Goal: Information Seeking & Learning: Learn about a topic

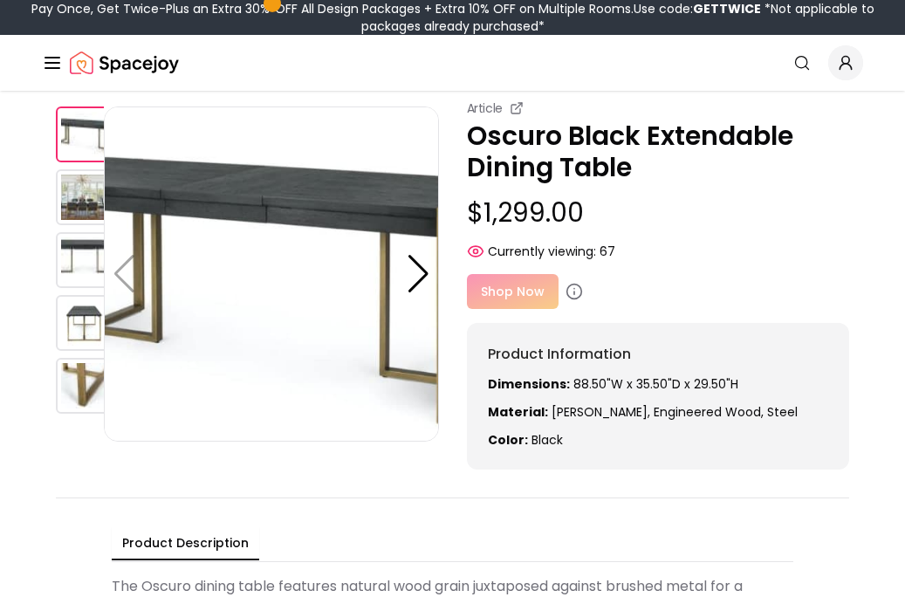
click at [77, 328] on img at bounding box center [84, 323] width 56 height 56
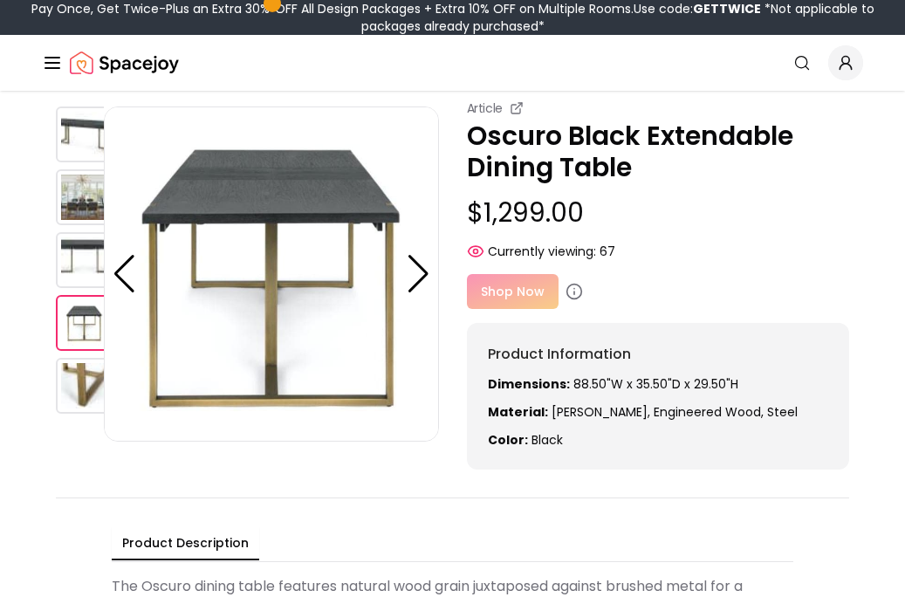
click at [86, 275] on img at bounding box center [84, 260] width 56 height 56
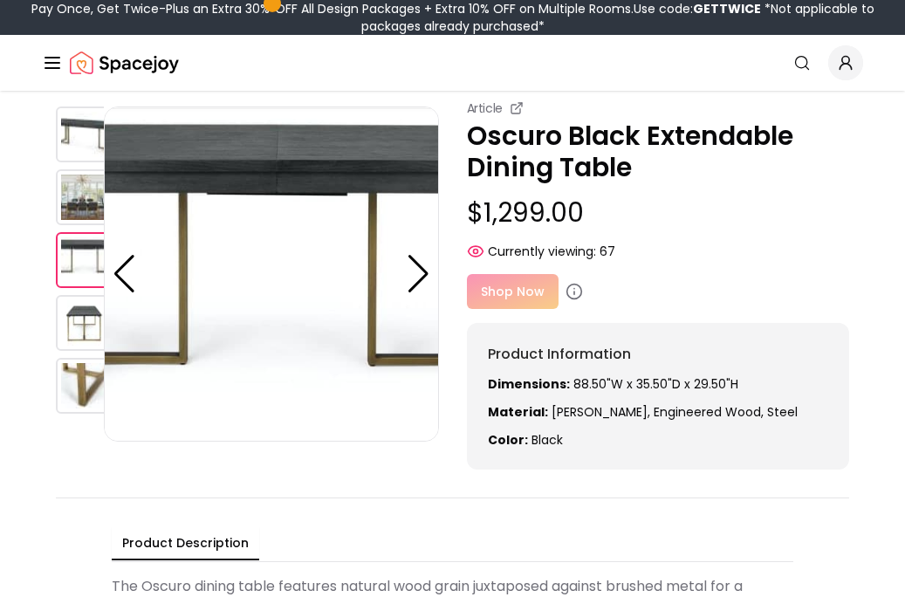
click at [86, 207] on img at bounding box center [84, 197] width 56 height 56
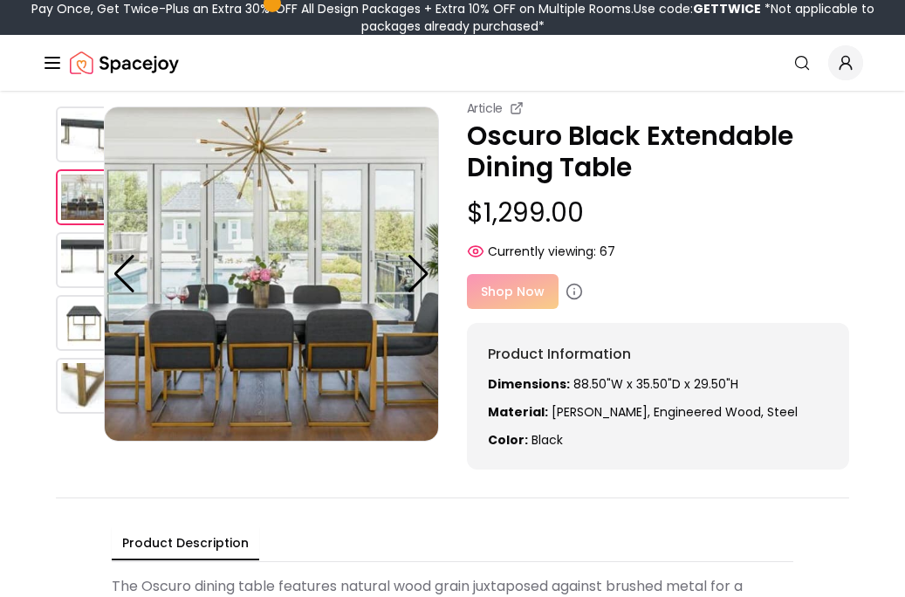
click at [81, 141] on img at bounding box center [84, 134] width 56 height 56
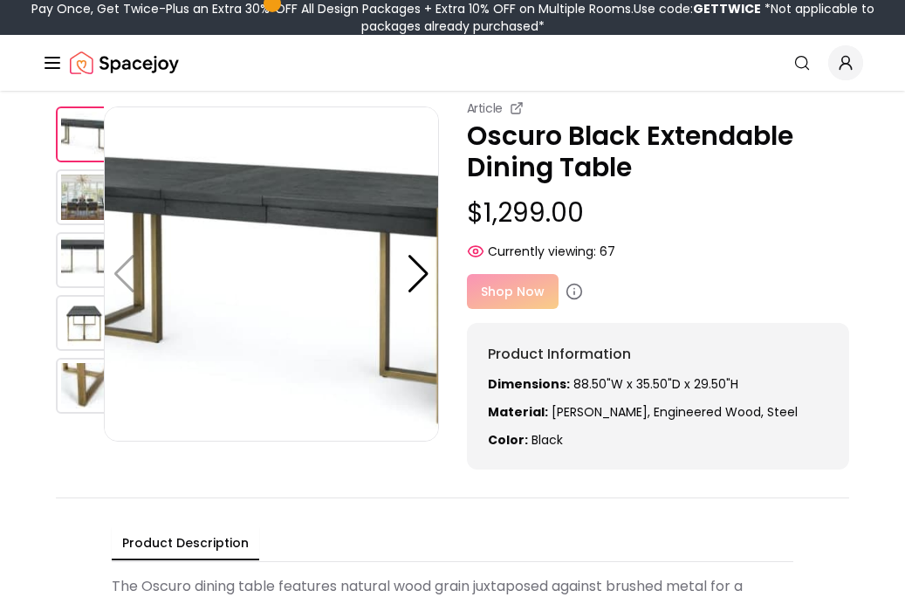
click at [76, 194] on img at bounding box center [84, 197] width 56 height 56
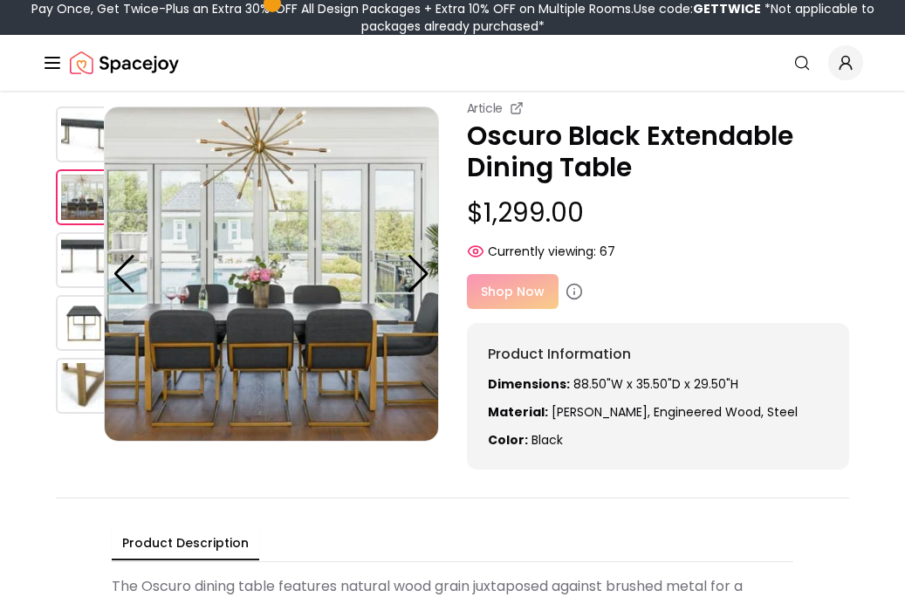
click at [73, 260] on img at bounding box center [84, 260] width 56 height 56
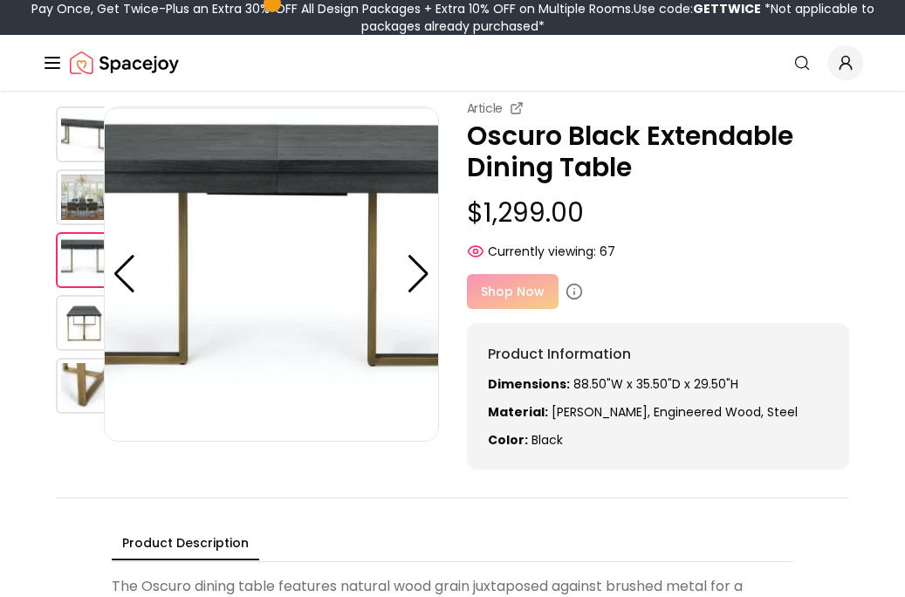
click at [72, 207] on img at bounding box center [84, 197] width 56 height 56
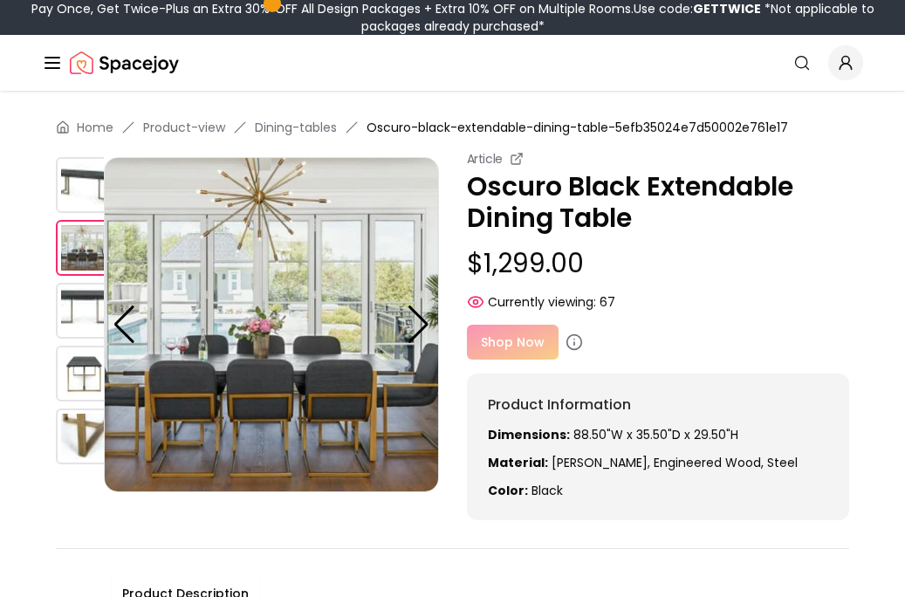
click at [86, 183] on img at bounding box center [84, 185] width 56 height 56
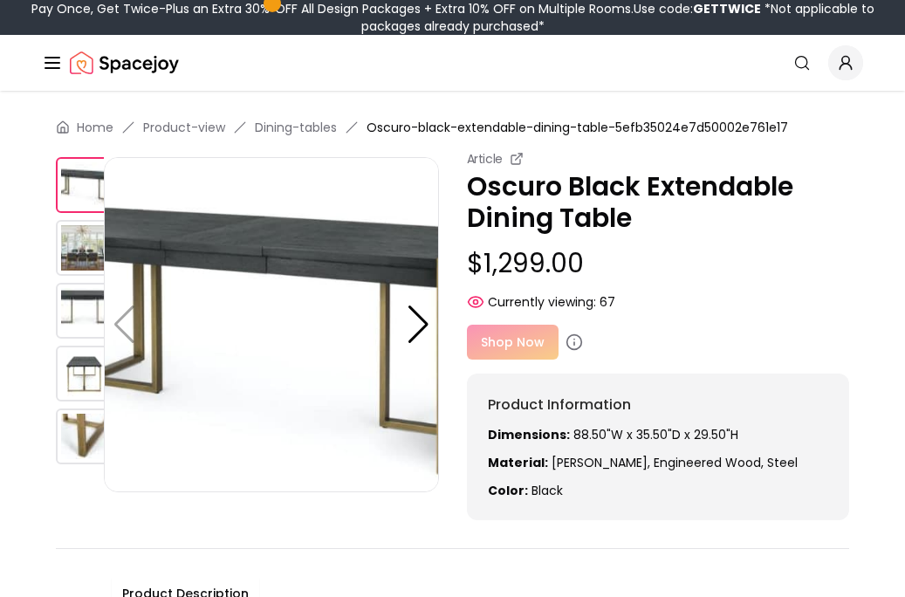
click at [72, 294] on img at bounding box center [84, 311] width 56 height 56
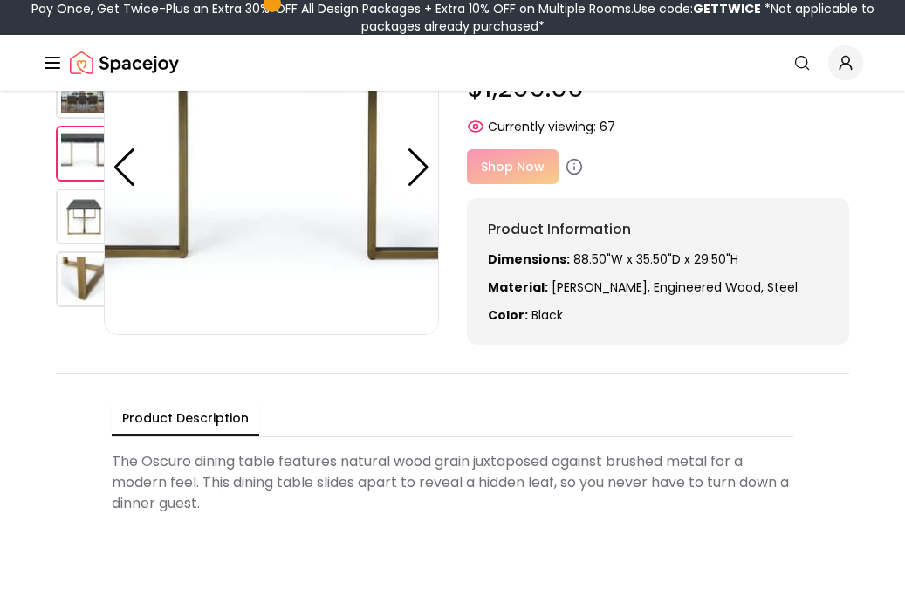
scroll to position [205, 0]
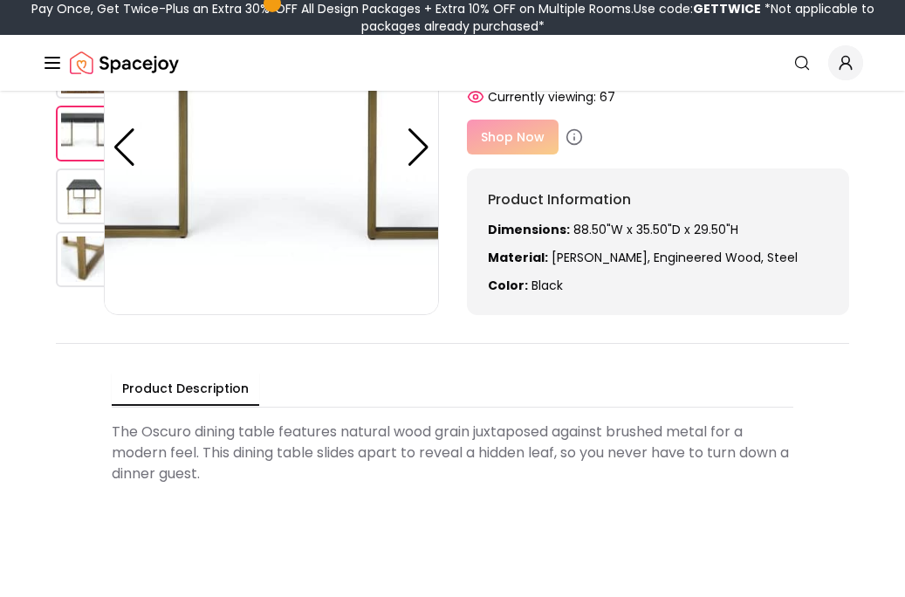
click at [742, 236] on p "Dimensions: 88.50"W x 35.50"D x 29.50"H" at bounding box center [658, 229] width 341 height 17
drag, startPoint x: 742, startPoint y: 228, endPoint x: 467, endPoint y: 231, distance: 275.7
click at [467, 231] on div "Product Information Dimensions: 88.50"W x 35.50"D x 29.50"H Material: Oak Venee…" at bounding box center [658, 241] width 383 height 147
copy p "Dimensions: 88.50"W x 35.50"D x 29.50"H"
click at [574, 280] on p "Color: black" at bounding box center [658, 285] width 341 height 17
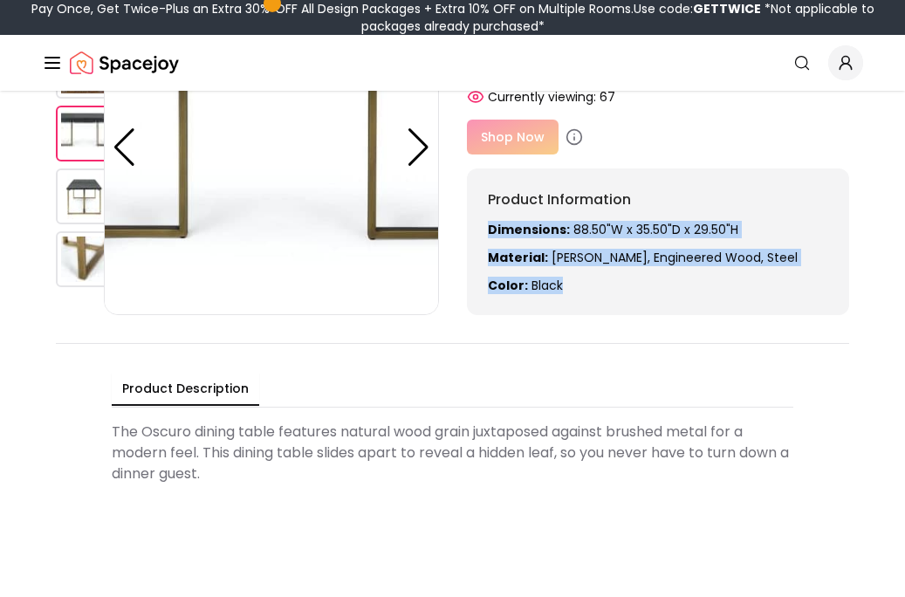
drag, startPoint x: 588, startPoint y: 286, endPoint x: 482, endPoint y: 231, distance: 119.8
click at [482, 231] on div "Product Information Dimensions: 88.50"W x 35.50"D x 29.50"H Material: Oak Venee…" at bounding box center [658, 241] width 383 height 147
copy div "Dimensions: 88.50"W x 35.50"D x 29.50"H Material: Oak Veneer, engineered wood, …"
